Goal: Check status: Check status

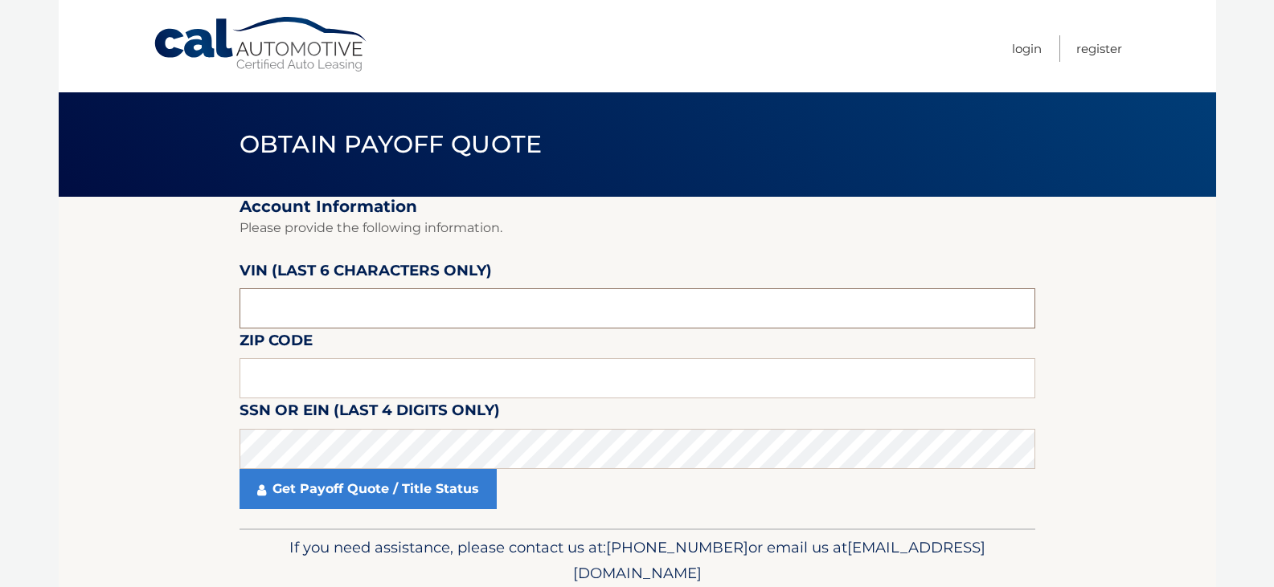
click at [377, 309] on input "text" at bounding box center [637, 308] width 796 height 40
type input "600491"
type input "19380"
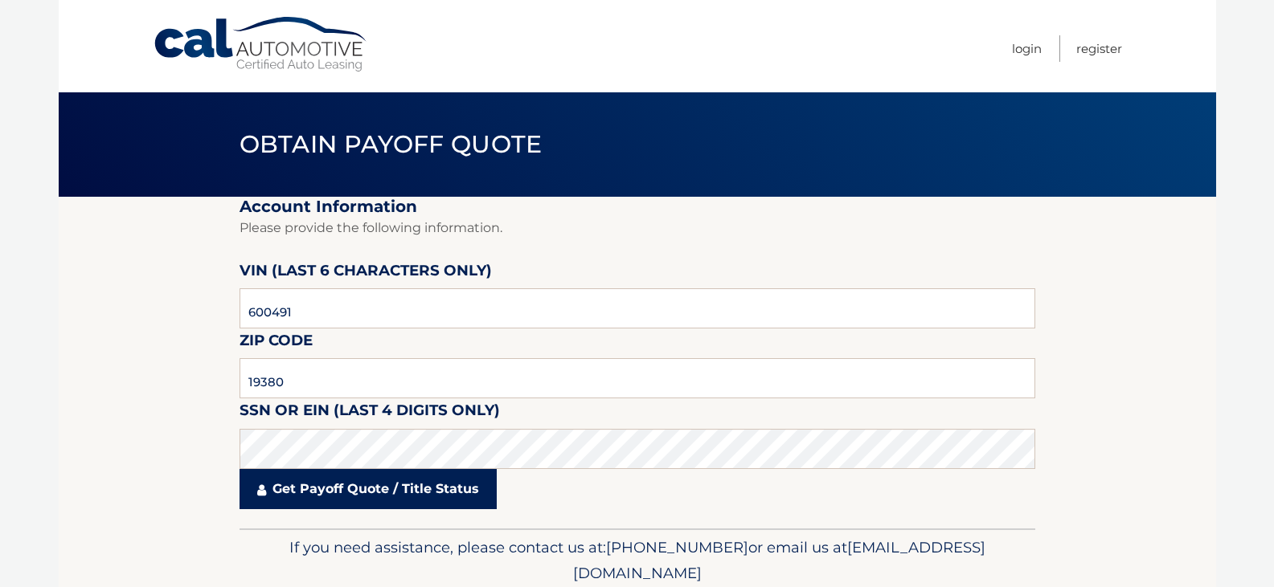
click at [354, 481] on link "Get Payoff Quote / Title Status" at bounding box center [367, 489] width 257 height 40
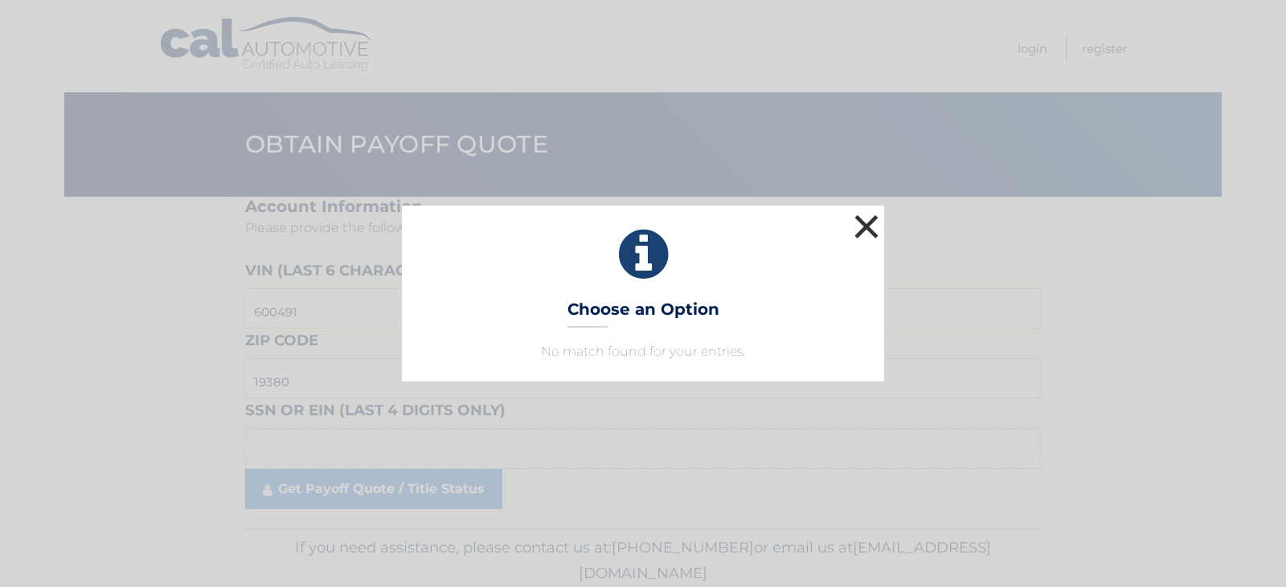
click at [857, 221] on button "×" at bounding box center [866, 227] width 32 height 32
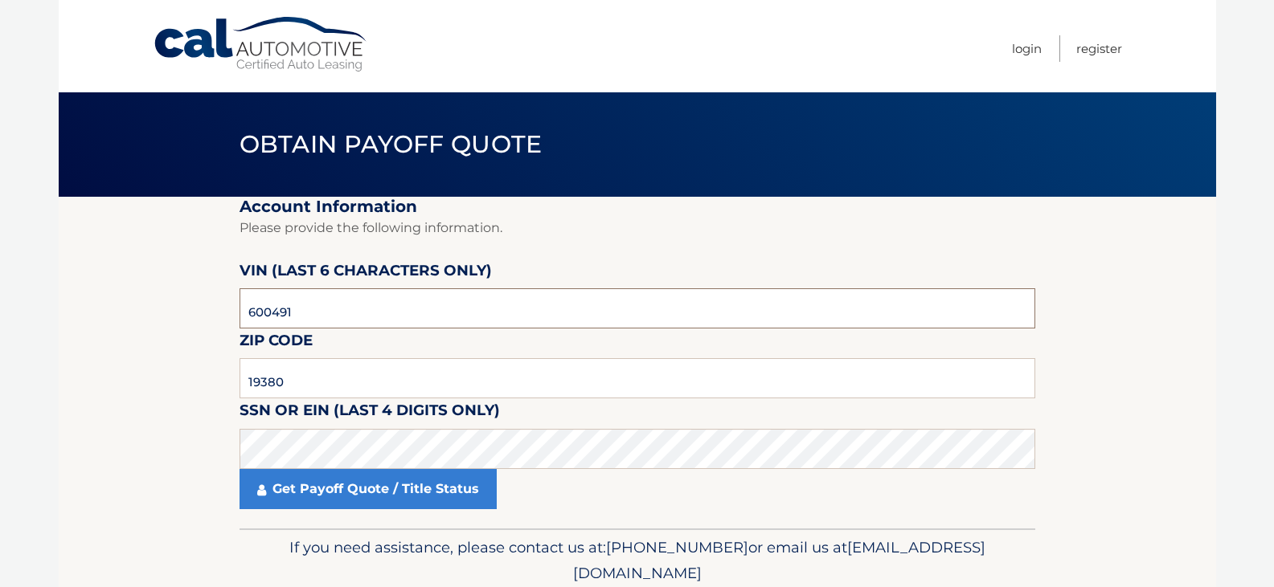
click at [324, 311] on input "600491" at bounding box center [637, 308] width 796 height 40
type input "6*****"
type input "179050"
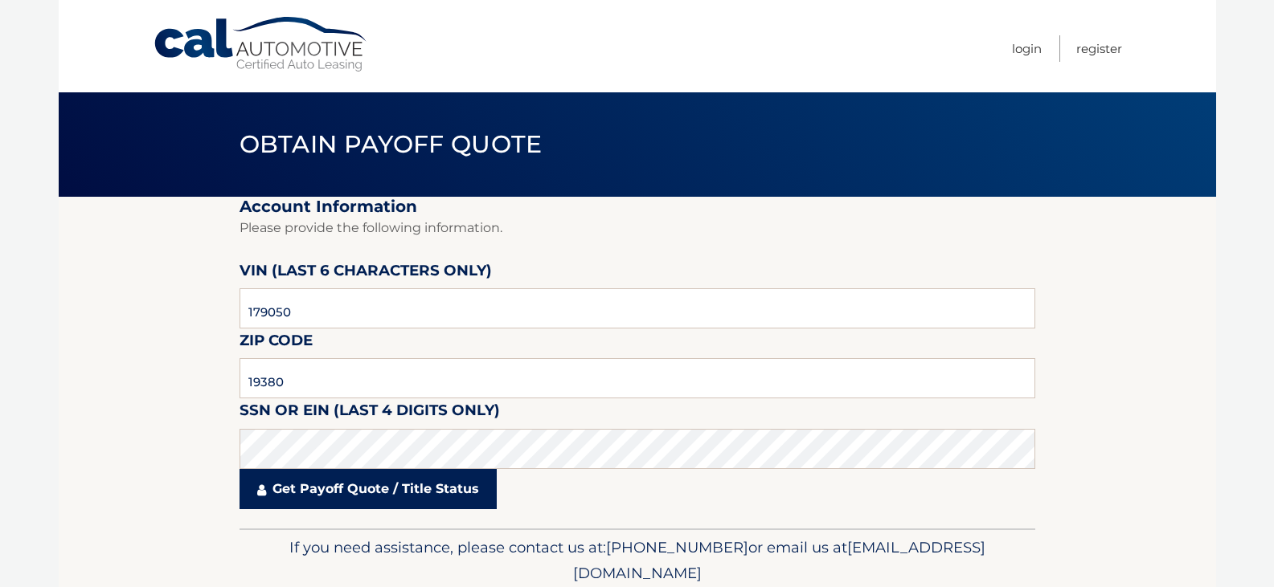
click at [350, 491] on link "Get Payoff Quote / Title Status" at bounding box center [367, 489] width 257 height 40
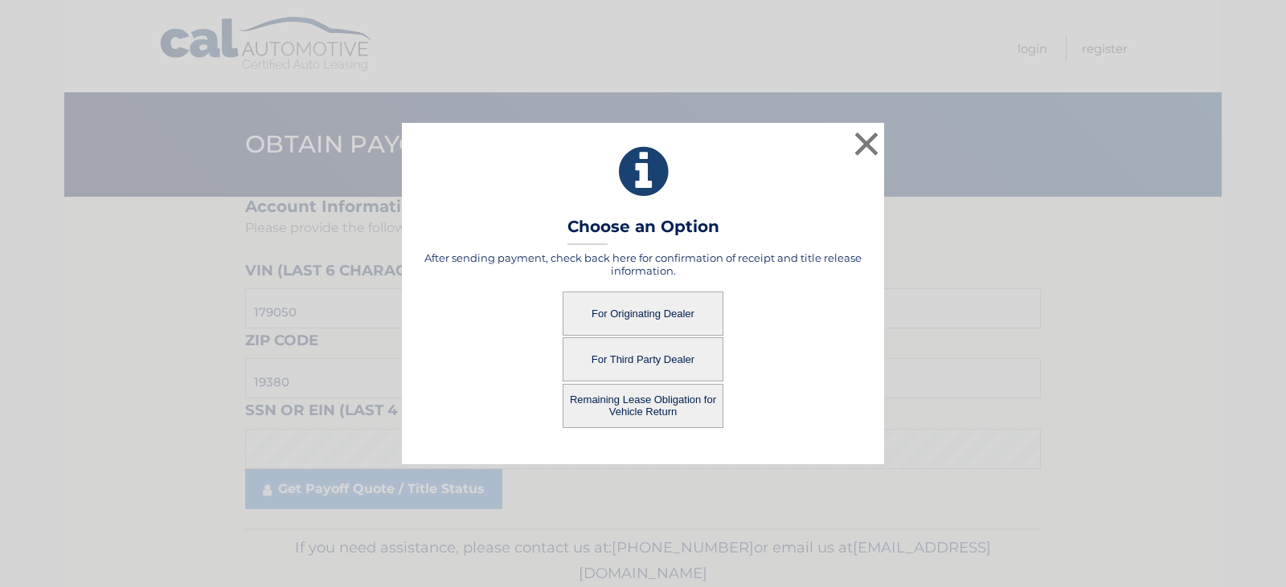
click at [649, 312] on button "For Originating Dealer" at bounding box center [642, 314] width 161 height 44
click at [638, 313] on button "For Originating Dealer" at bounding box center [642, 314] width 161 height 44
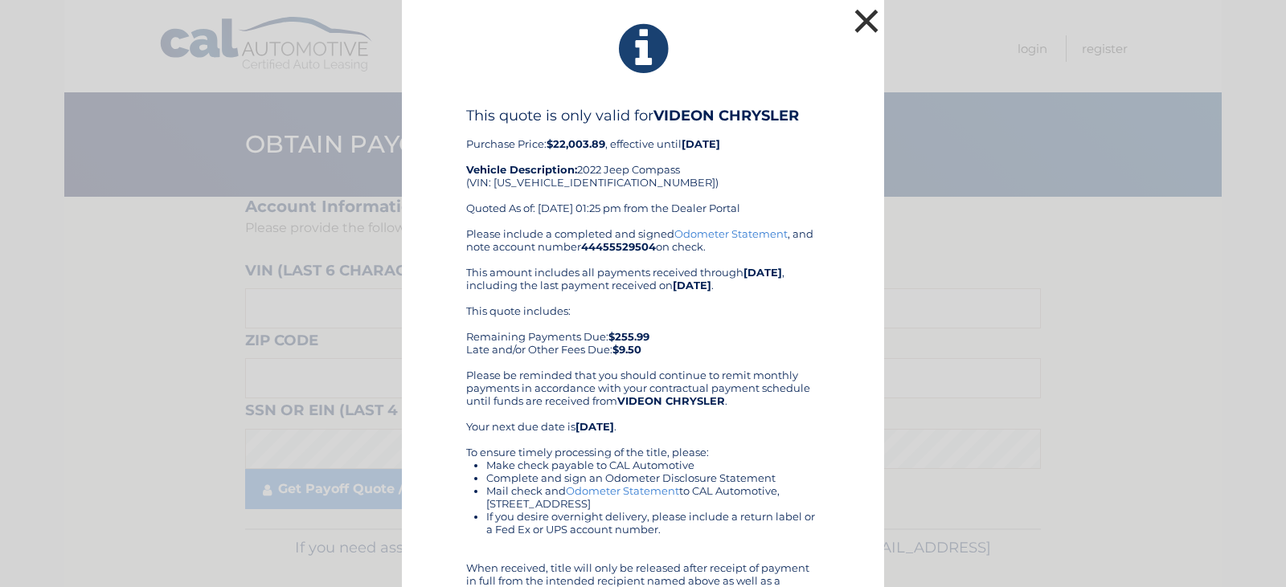
click at [861, 16] on button "×" at bounding box center [866, 21] width 32 height 32
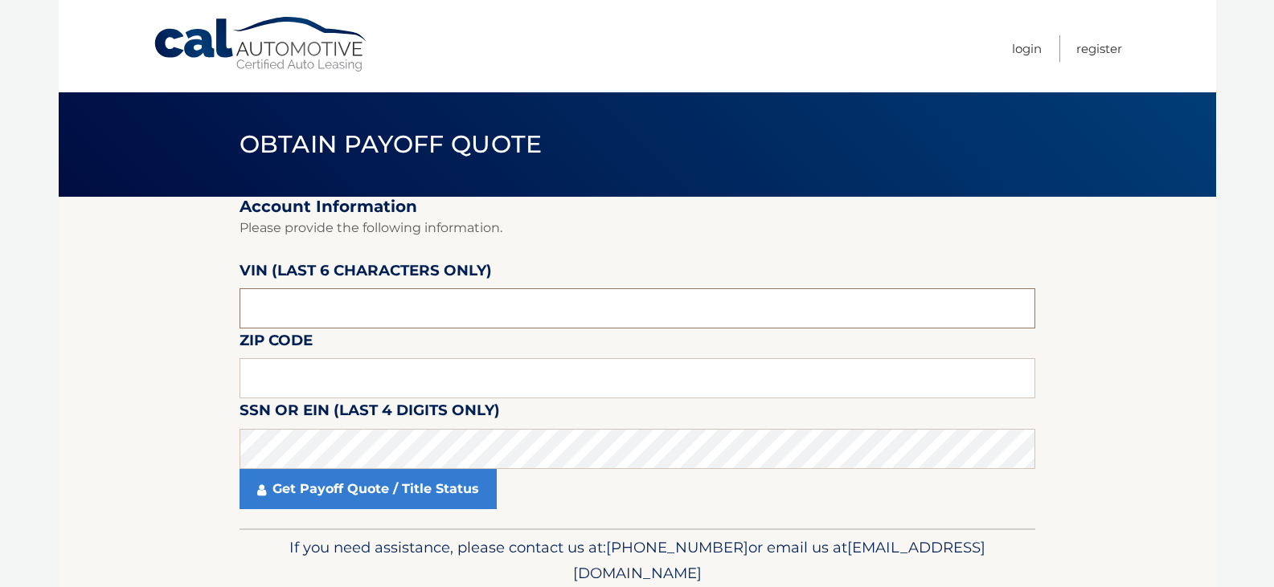
click at [320, 309] on input "text" at bounding box center [637, 308] width 796 height 40
type input "179050"
type input "19380"
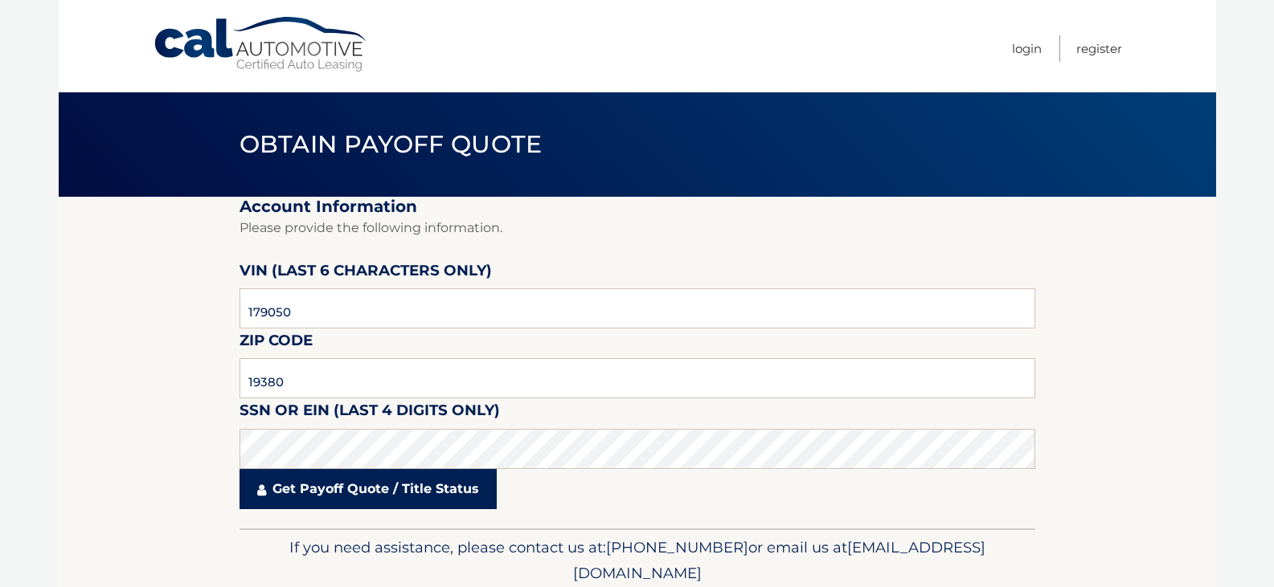
click at [406, 478] on link "Get Payoff Quote / Title Status" at bounding box center [367, 489] width 257 height 40
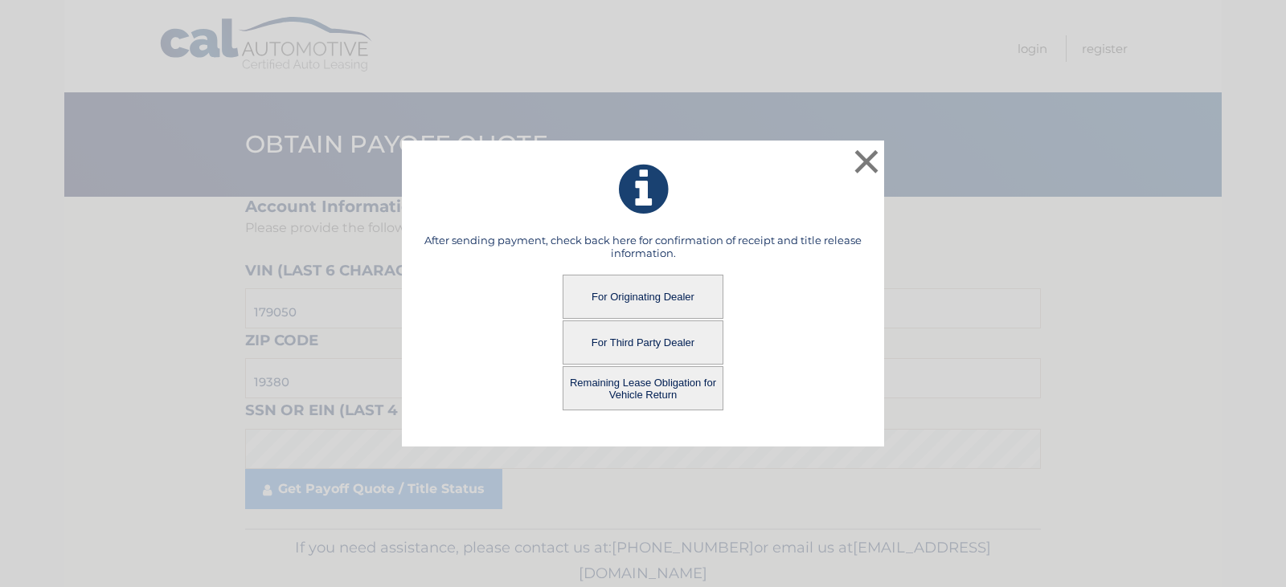
click at [657, 384] on button "Remaining Lease Obligation for Vehicle Return" at bounding box center [642, 388] width 161 height 44
click at [634, 391] on button "Remaining Lease Obligation for Vehicle Return" at bounding box center [642, 388] width 161 height 44
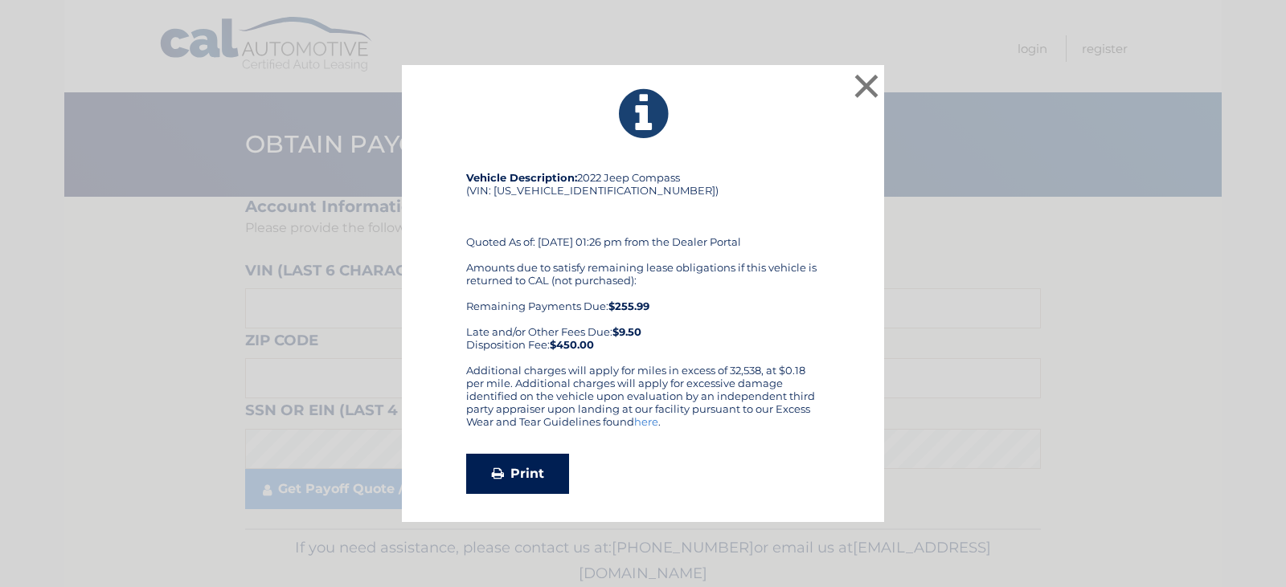
click at [524, 466] on link "Print" at bounding box center [517, 474] width 103 height 40
drag, startPoint x: 872, startPoint y: 88, endPoint x: 823, endPoint y: 146, distance: 76.4
click at [872, 89] on button "×" at bounding box center [866, 86] width 32 height 32
